Goal: Information Seeking & Learning: Learn about a topic

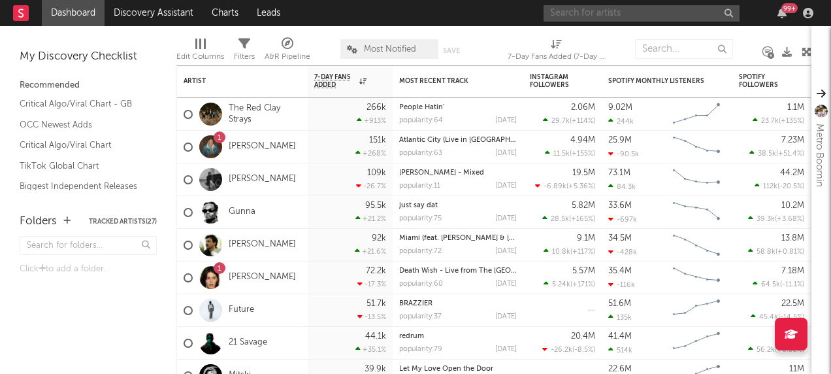
click at [610, 18] on input "text" at bounding box center [642, 13] width 196 height 16
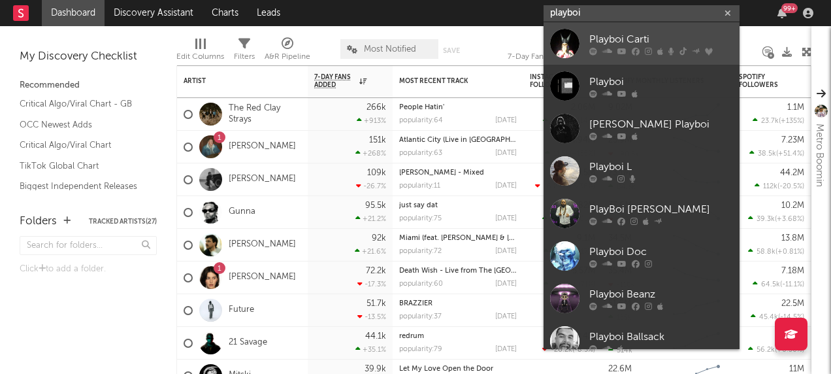
type input "playboi"
click at [560, 44] on div at bounding box center [564, 43] width 29 height 29
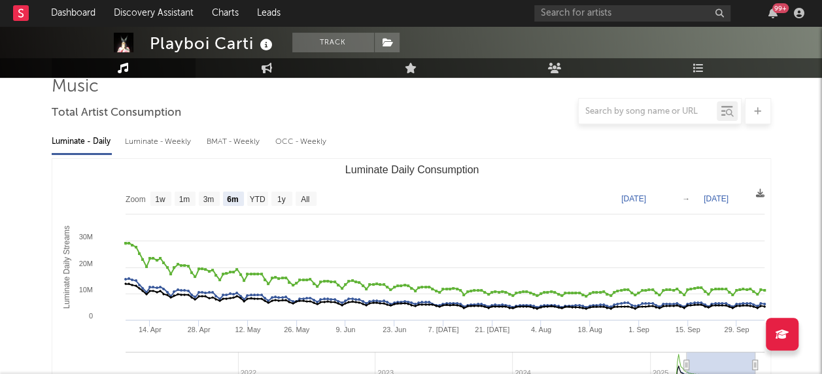
scroll to position [102, 0]
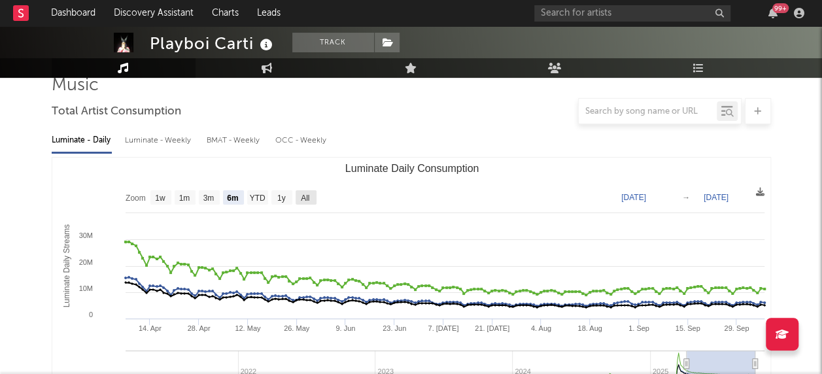
click at [307, 195] on text "All" at bounding box center [305, 197] width 8 height 9
select select "All"
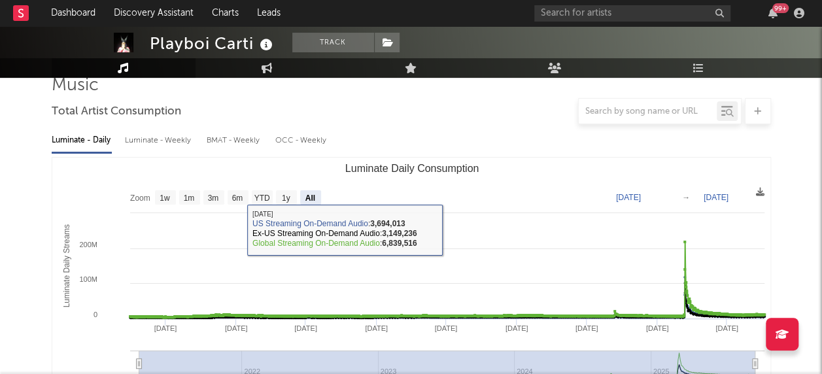
scroll to position [199, 0]
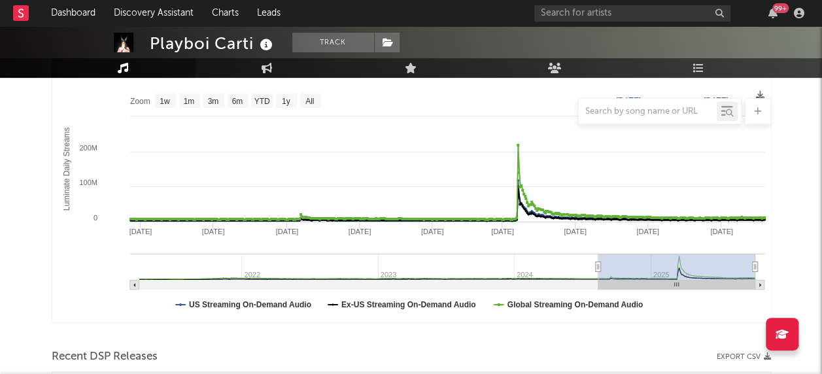
type input "[DATE]"
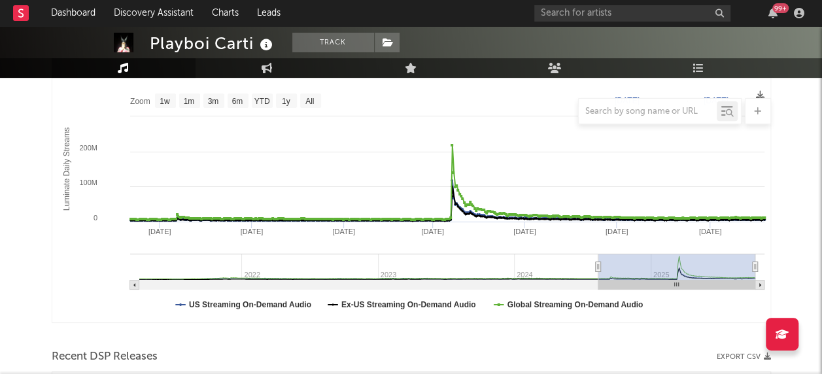
drag, startPoint x: 137, startPoint y: 268, endPoint x: 597, endPoint y: 271, distance: 460.8
click at [597, 271] on icon "Luminate Daily Consumption" at bounding box center [597, 267] width 5 height 10
type input "[DATE]"
drag, startPoint x: 753, startPoint y: 265, endPoint x: 765, endPoint y: 267, distance: 11.9
click at [765, 267] on icon "Created with Highcharts 10.3.3 Luminate Daily Streams Luminate Daily Consumptio…" at bounding box center [411, 191] width 718 height 261
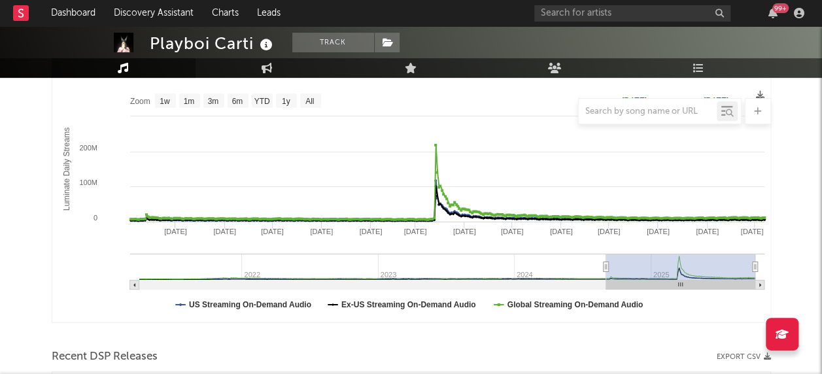
drag, startPoint x: 600, startPoint y: 265, endPoint x: 605, endPoint y: 271, distance: 7.4
click at [605, 271] on icon "Luminate Daily Consumption" at bounding box center [605, 267] width 5 height 10
type input "[DATE]"
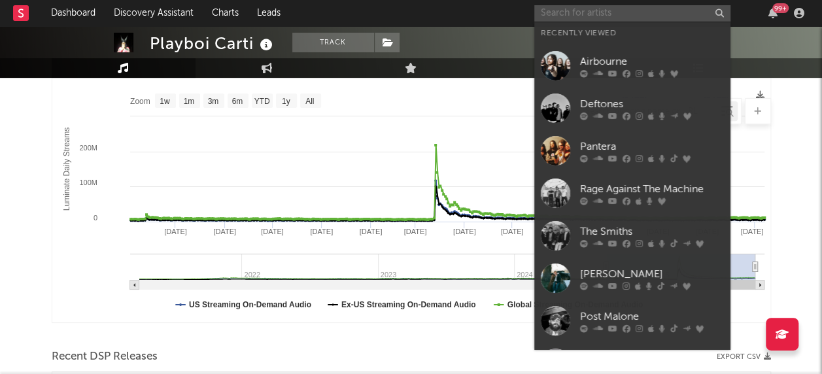
click at [593, 14] on input "text" at bounding box center [632, 13] width 196 height 16
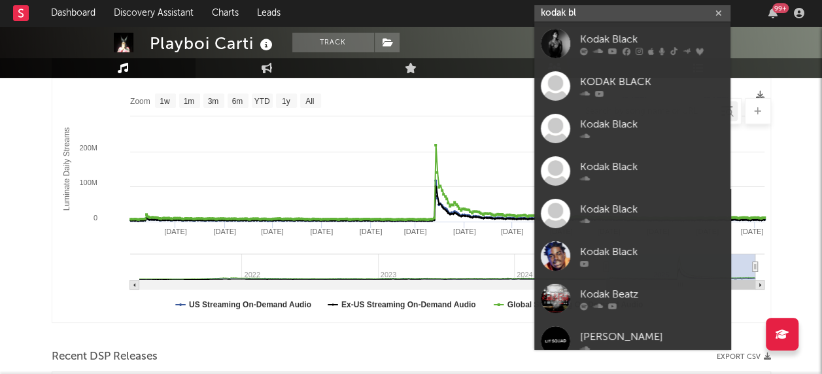
type input "kodak bl"
click at [548, 44] on div at bounding box center [555, 43] width 29 height 29
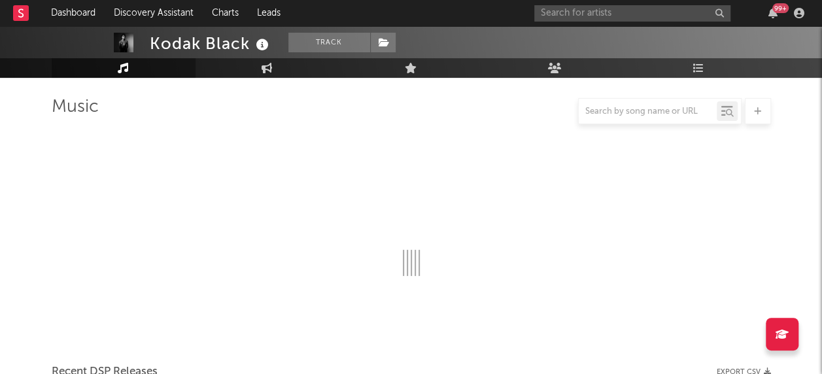
scroll to position [199, 0]
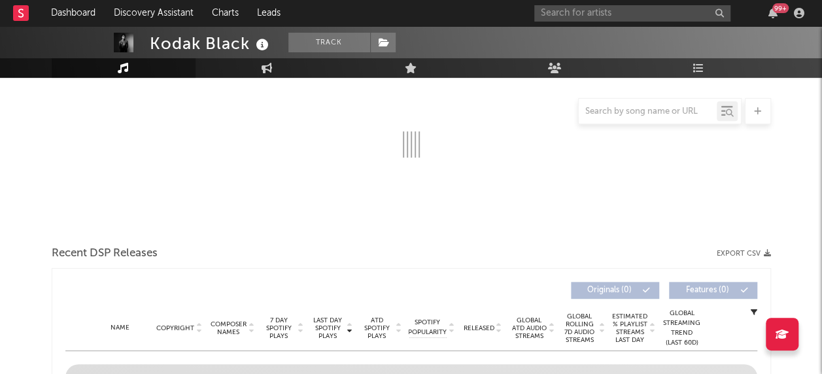
select select "6m"
